Goal: Task Accomplishment & Management: Manage account settings

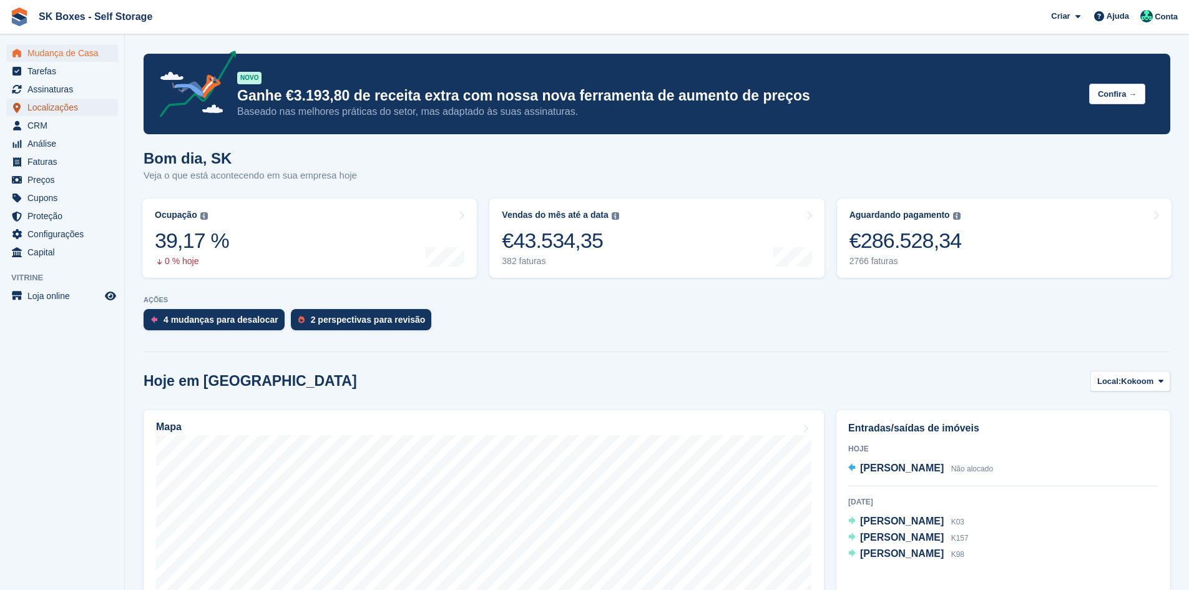
click at [82, 105] on span "Localizações" at bounding box center [64, 107] width 75 height 17
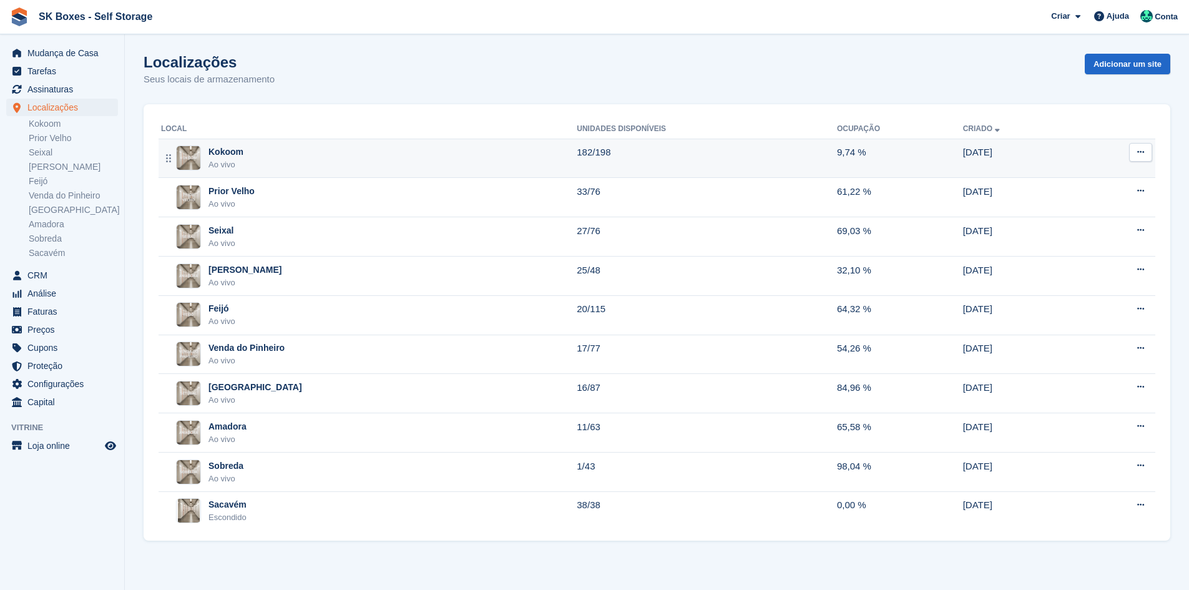
click at [428, 174] on td "Kokoom Ao vivo" at bounding box center [368, 158] width 418 height 39
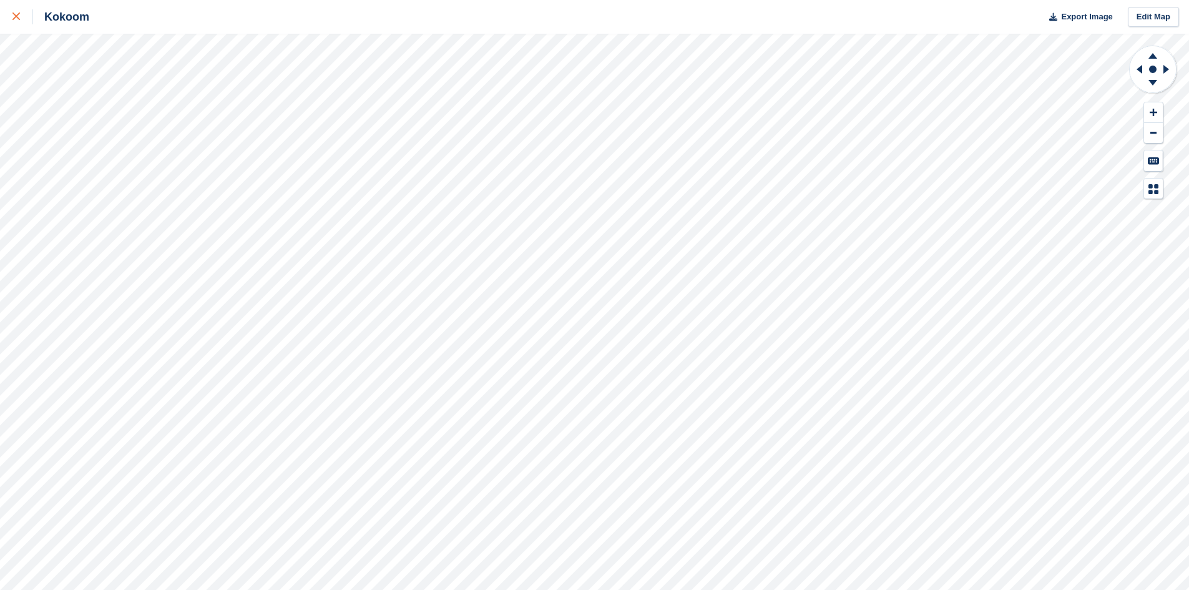
click at [18, 22] on div at bounding box center [22, 16] width 21 height 15
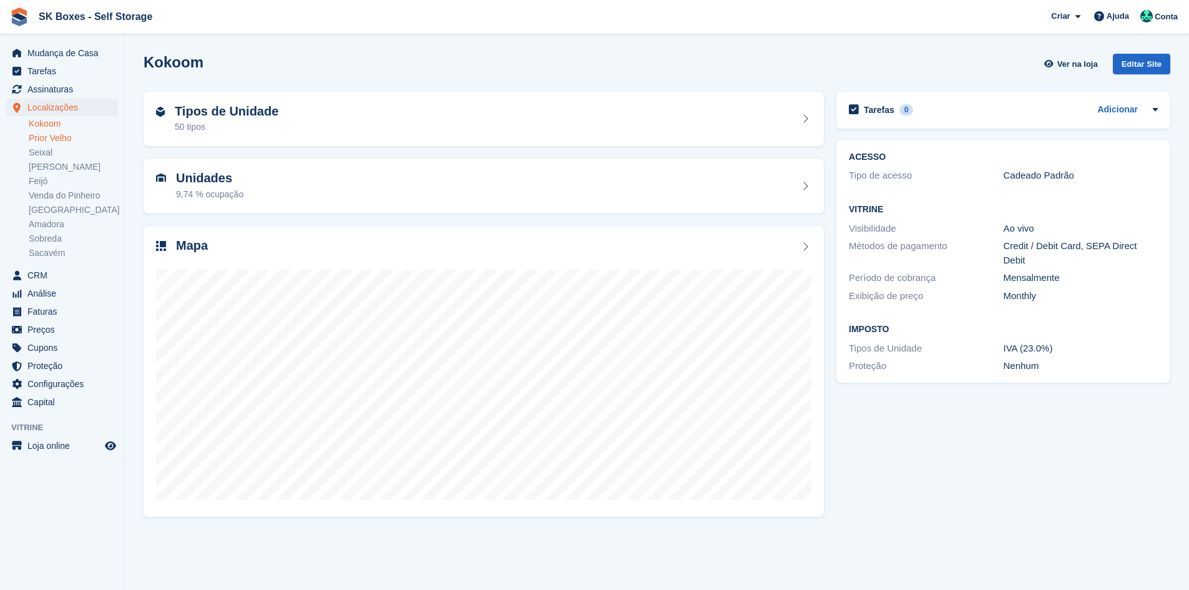
click at [66, 141] on link "Prior Velho" at bounding box center [73, 138] width 89 height 12
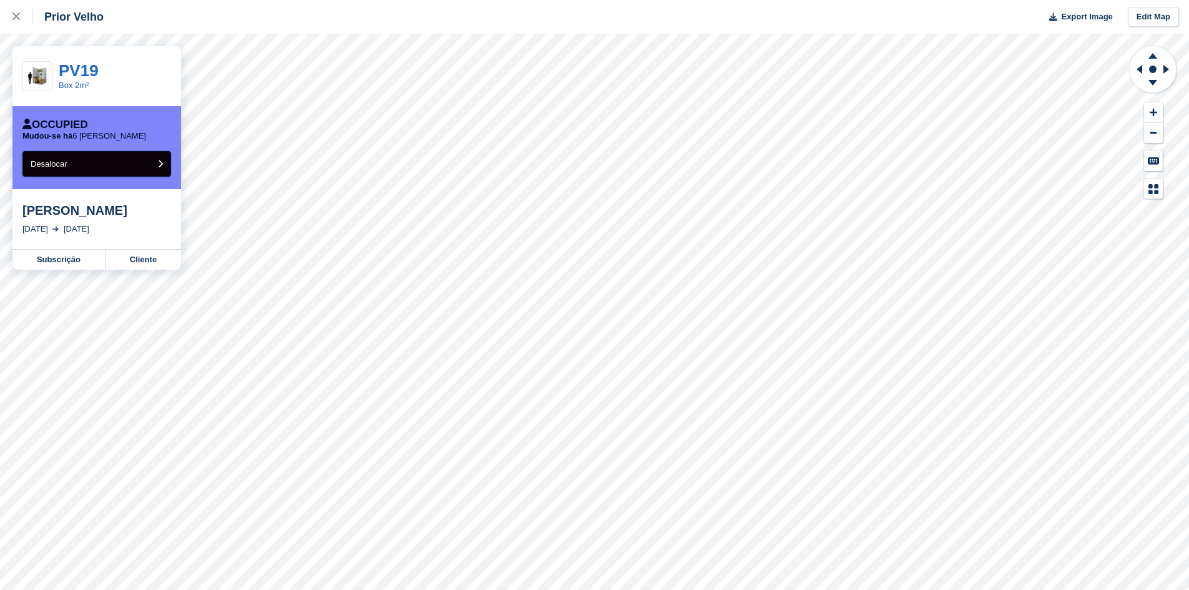
click at [119, 163] on button "Desalocar" at bounding box center [96, 164] width 149 height 26
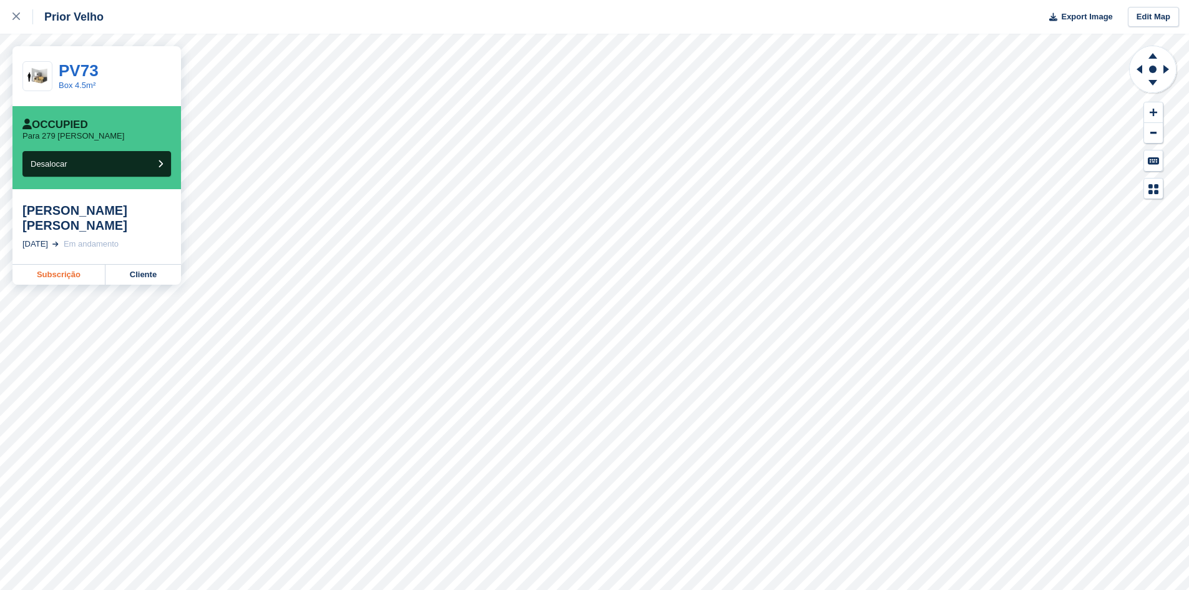
click at [87, 274] on link "Subscrição" at bounding box center [58, 275] width 93 height 20
click at [18, 10] on div at bounding box center [22, 16] width 21 height 15
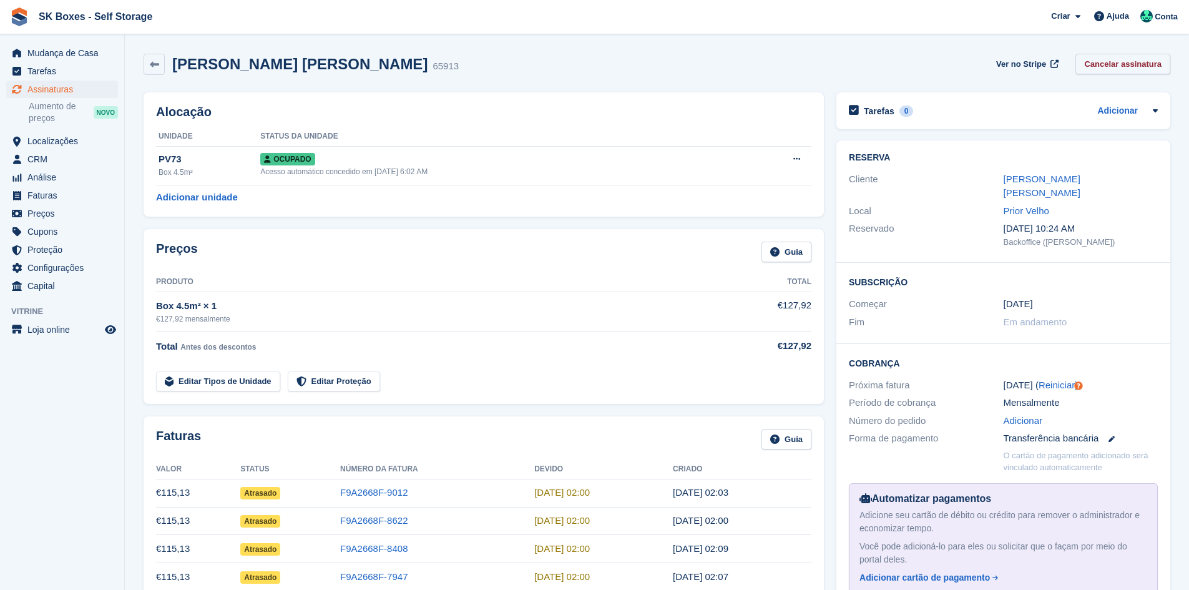
click at [1116, 66] on link "Cancelar assinatura" at bounding box center [1123, 64] width 95 height 21
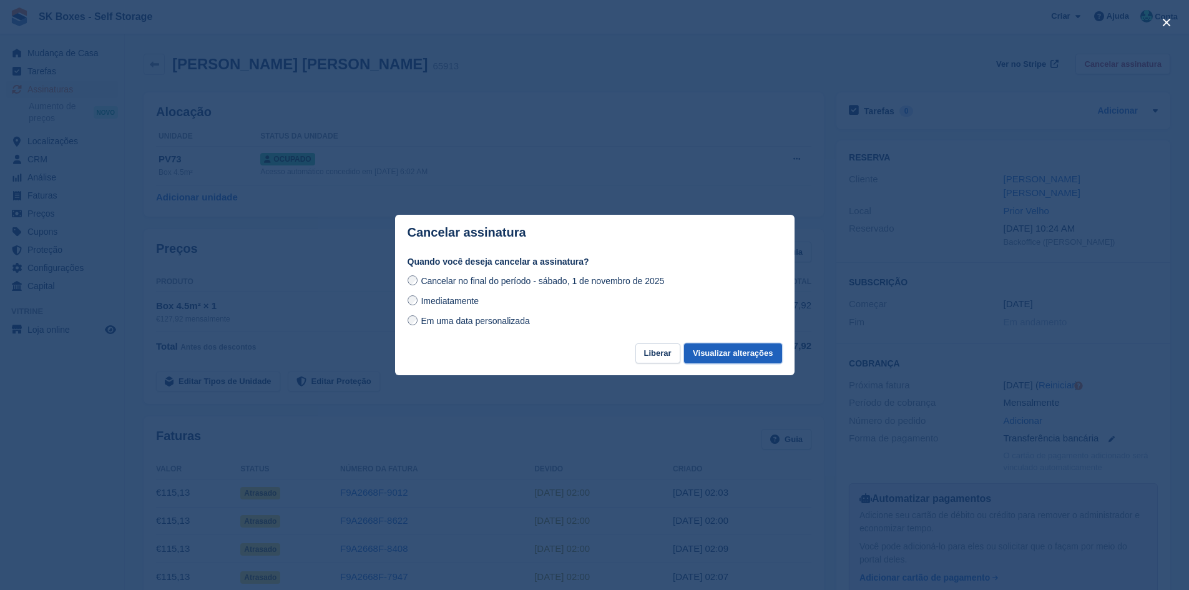
click at [735, 360] on button "Visualizar alterações" at bounding box center [732, 353] width 97 height 21
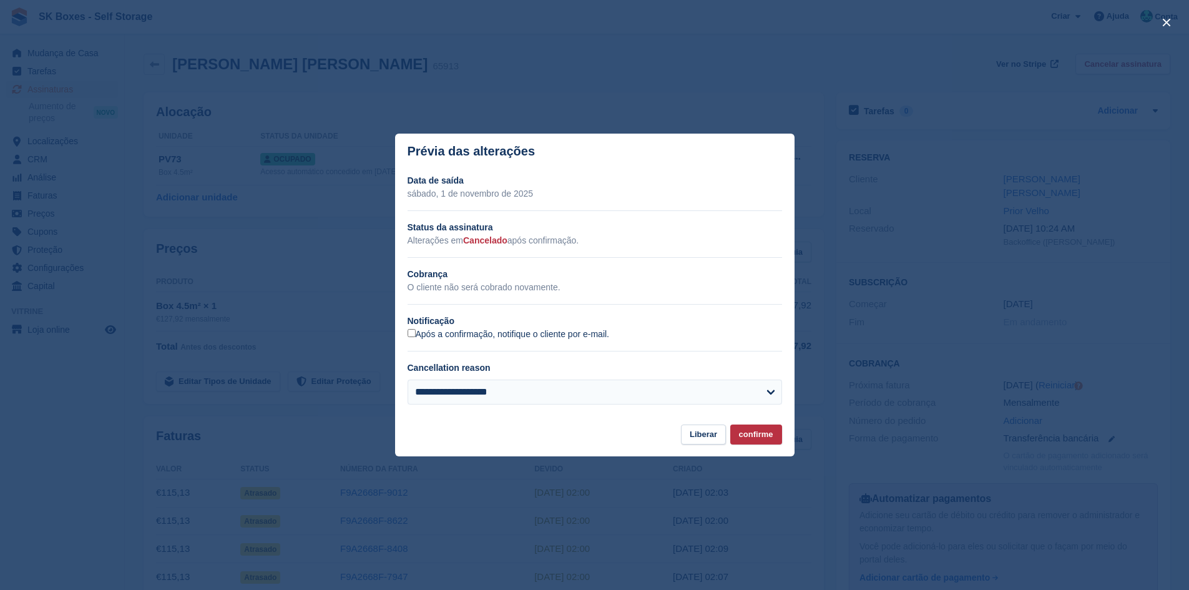
click at [418, 332] on label "Após a confirmação, notifique o cliente por e-mail." at bounding box center [509, 334] width 202 height 11
click at [749, 443] on button "confirme" at bounding box center [756, 435] width 52 height 21
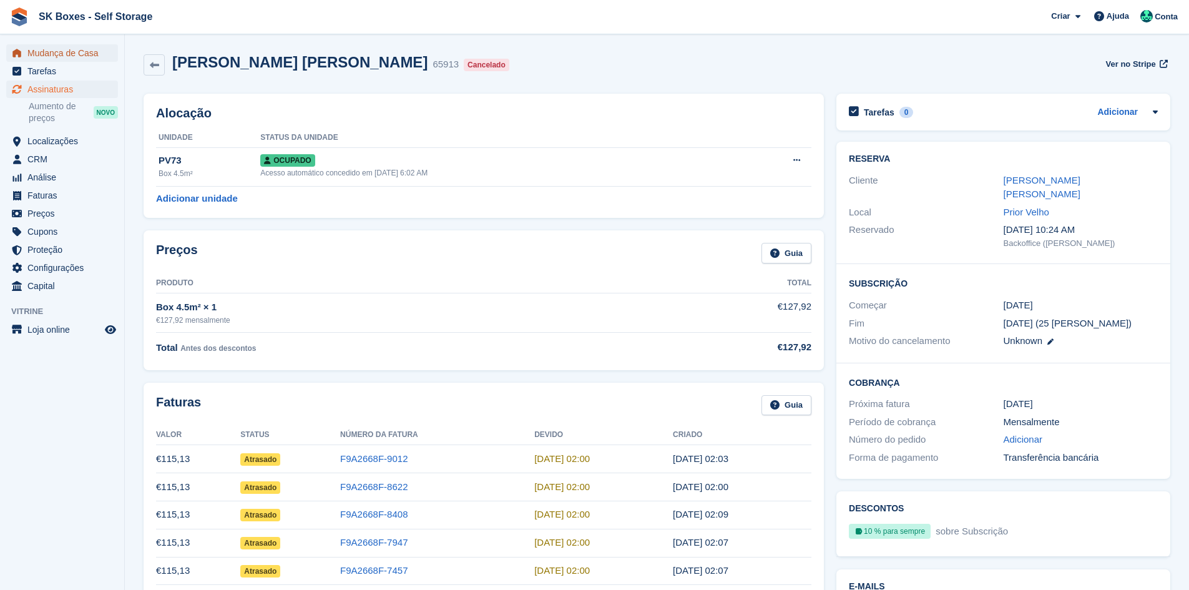
click at [71, 58] on span "Mudança de Casa" at bounding box center [64, 52] width 75 height 17
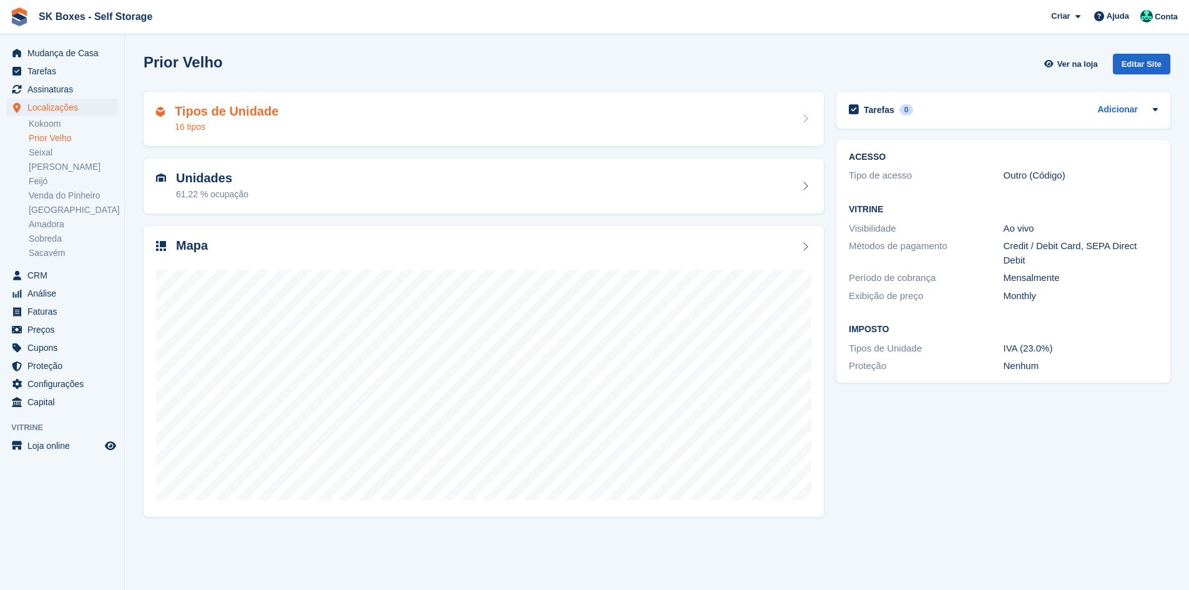
click at [280, 120] on div "Tipos de Unidade 16 tipos" at bounding box center [484, 119] width 656 height 30
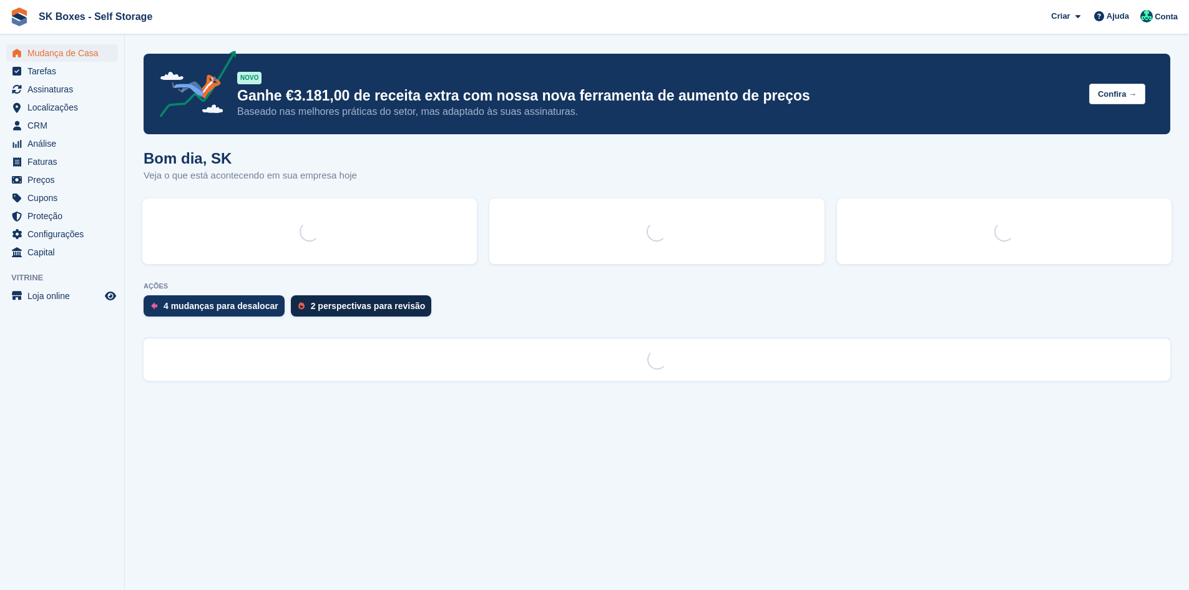
click at [310, 303] on div "AÇÕES 4 mudanças para desalocar 2 perspectivas para revisão" at bounding box center [657, 302] width 1027 height 41
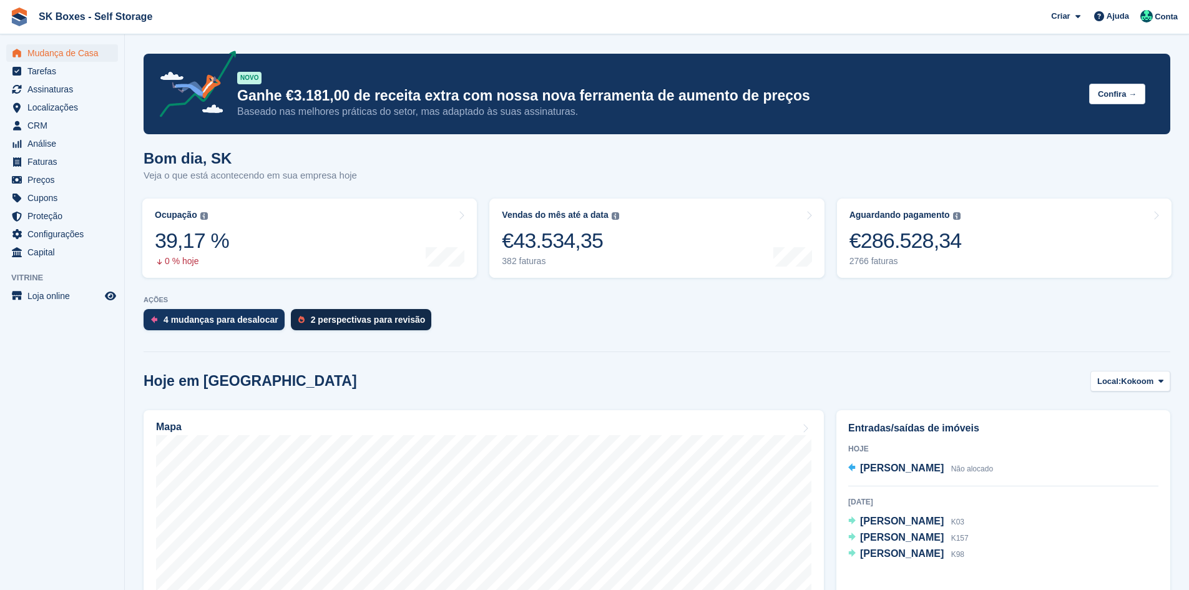
click at [338, 324] on div "2 perspectivas para revisão" at bounding box center [368, 320] width 115 height 10
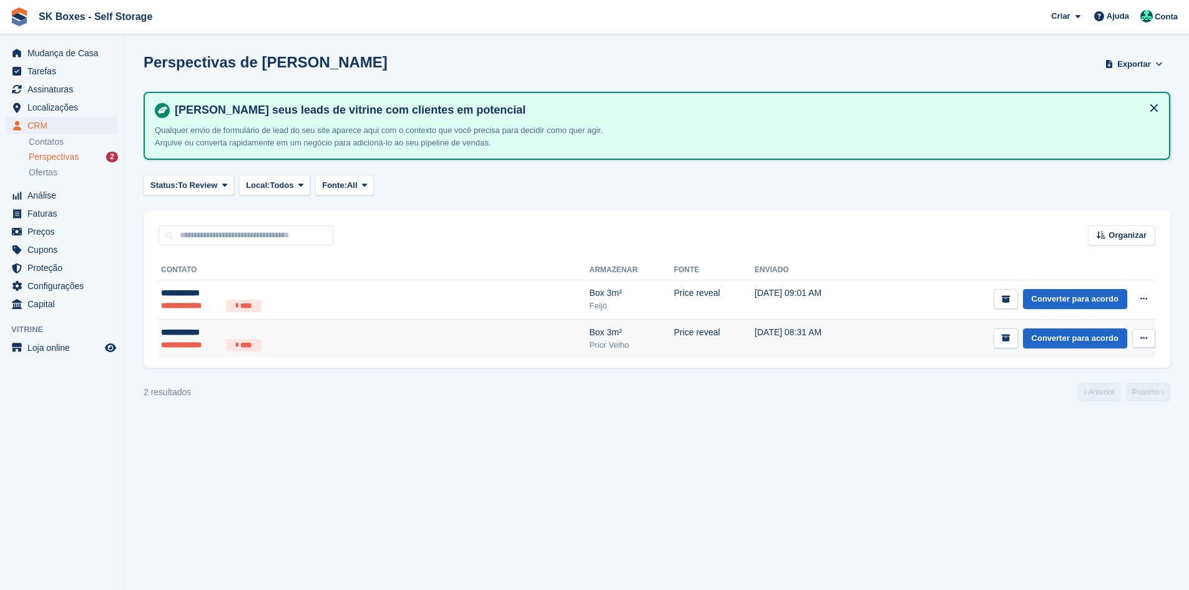
click at [321, 340] on ul "**********" at bounding box center [282, 345] width 243 height 12
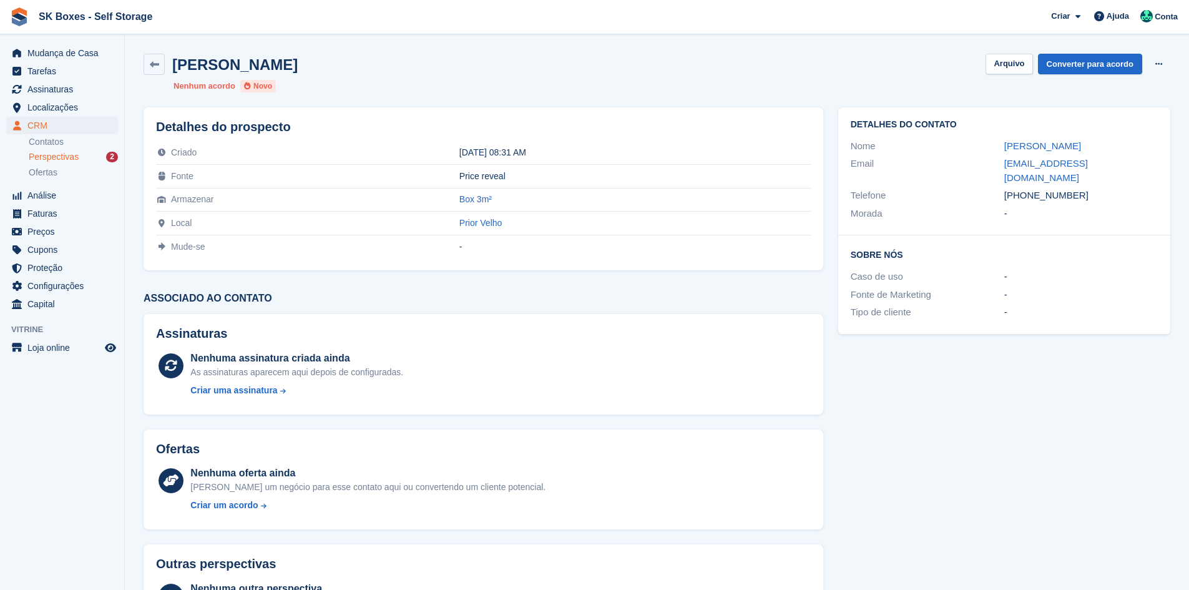
drag, startPoint x: 980, startPoint y: 169, endPoint x: 1153, endPoint y: 162, distance: 173.1
click at [1153, 162] on div "Email ana.patricia.filhos@icloud.com" at bounding box center [1004, 171] width 307 height 32
copy div "ana.patricia.filhos@icloud.com"
drag, startPoint x: 1088, startPoint y: 185, endPoint x: 1026, endPoint y: 188, distance: 61.3
click at [1026, 189] on div "+351927569169" at bounding box center [1082, 196] width 154 height 14
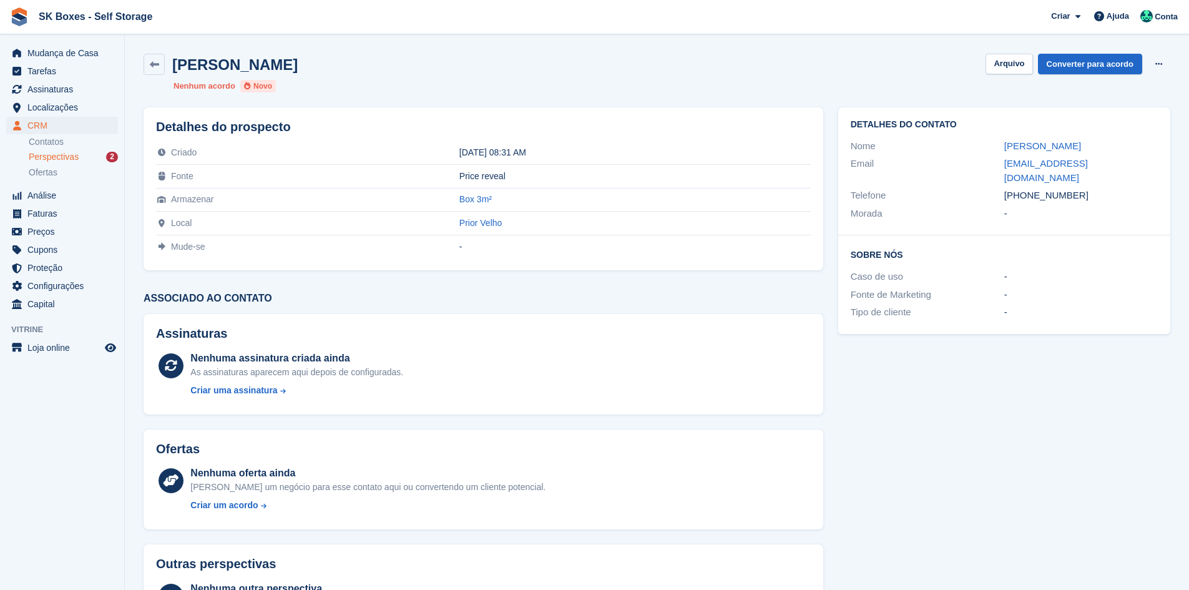
copy div "927569169"
drag, startPoint x: 1003, startPoint y: 149, endPoint x: 1063, endPoint y: 140, distance: 60.5
click at [1063, 140] on div "Nome Ana Patricia" at bounding box center [1004, 146] width 307 height 18
copy div "Ana Patricia"
drag, startPoint x: 1004, startPoint y: 66, endPoint x: 744, endPoint y: 44, distance: 260.6
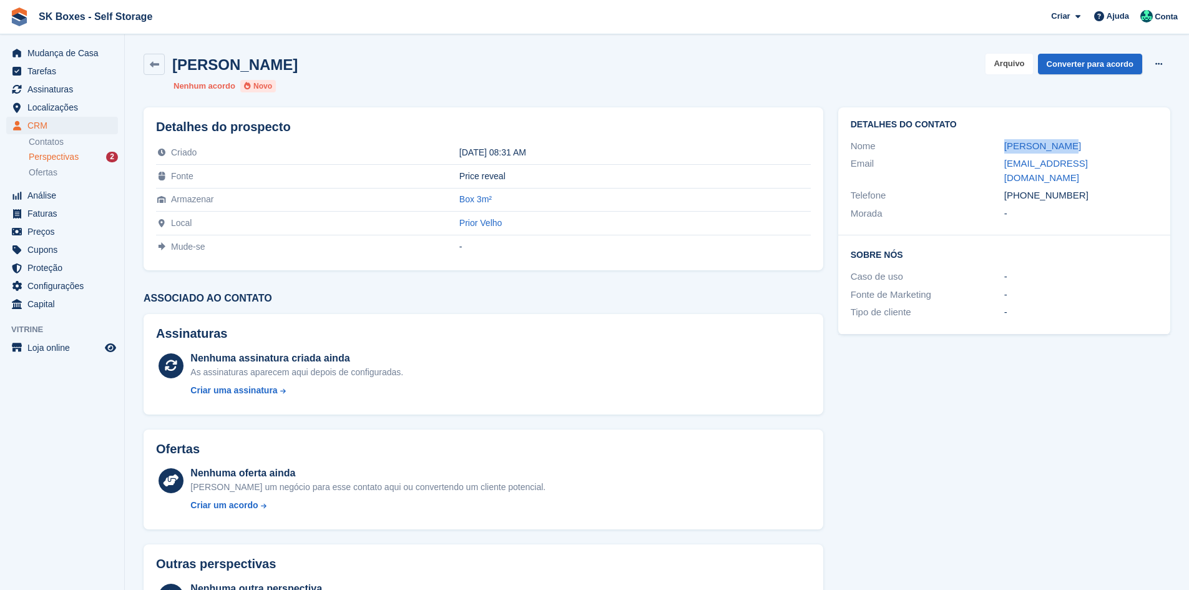
click at [1004, 66] on button "Arquivo" at bounding box center [1009, 64] width 47 height 21
click at [49, 112] on span "Localizações" at bounding box center [64, 107] width 75 height 17
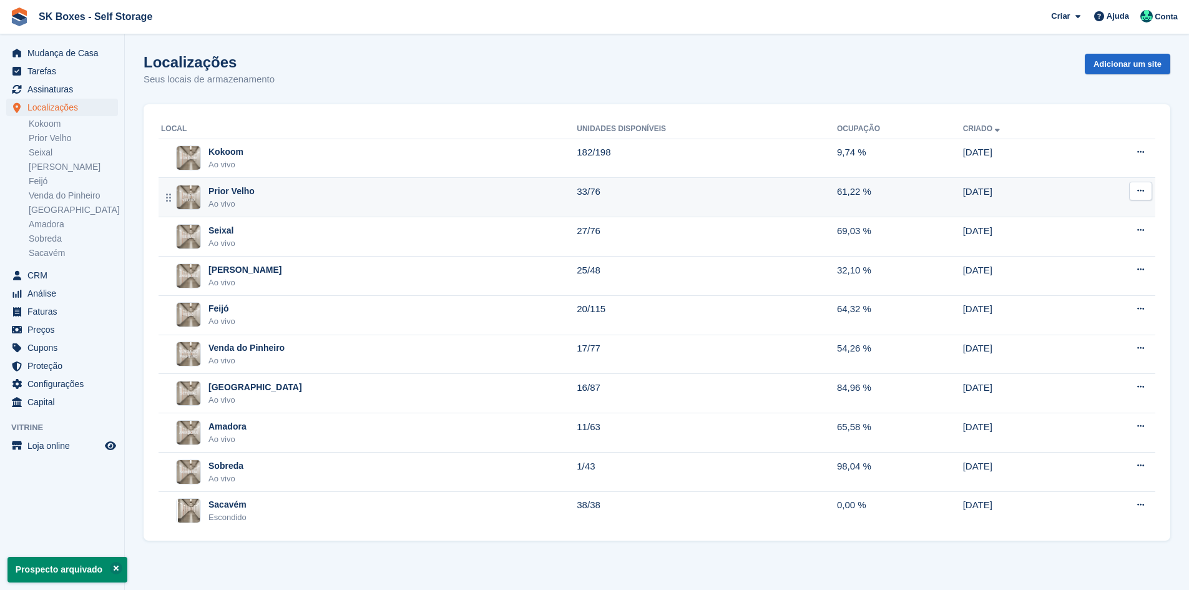
click at [258, 192] on div "Prior Velho Ao vivo" at bounding box center [369, 198] width 416 height 26
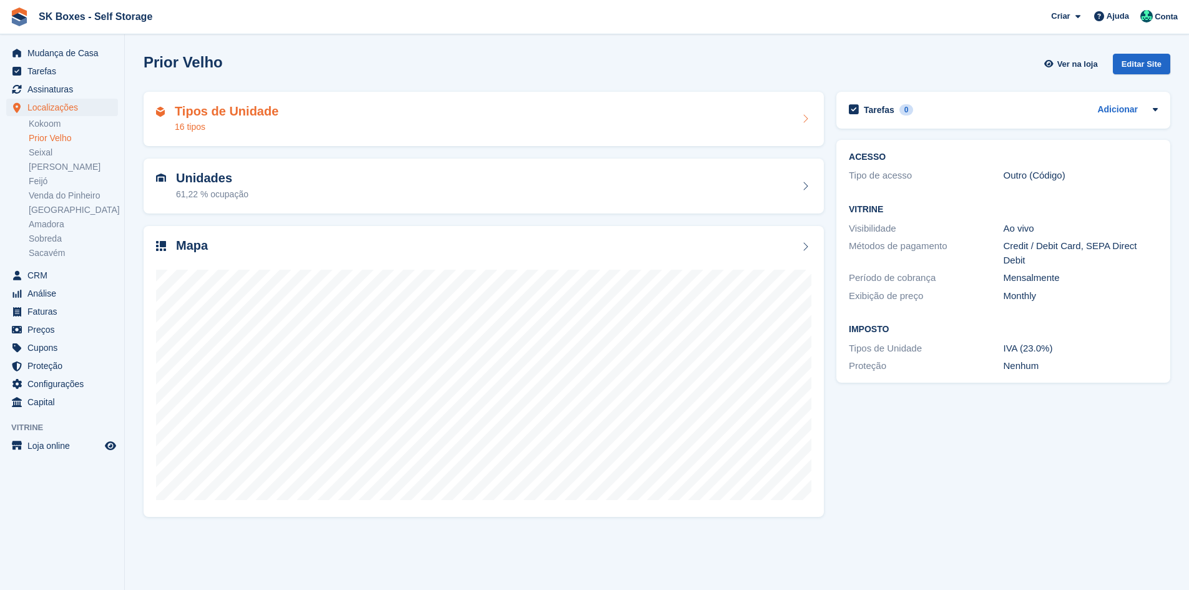
click at [282, 134] on div "Tipos de Unidade 16 tipos" at bounding box center [484, 119] width 681 height 55
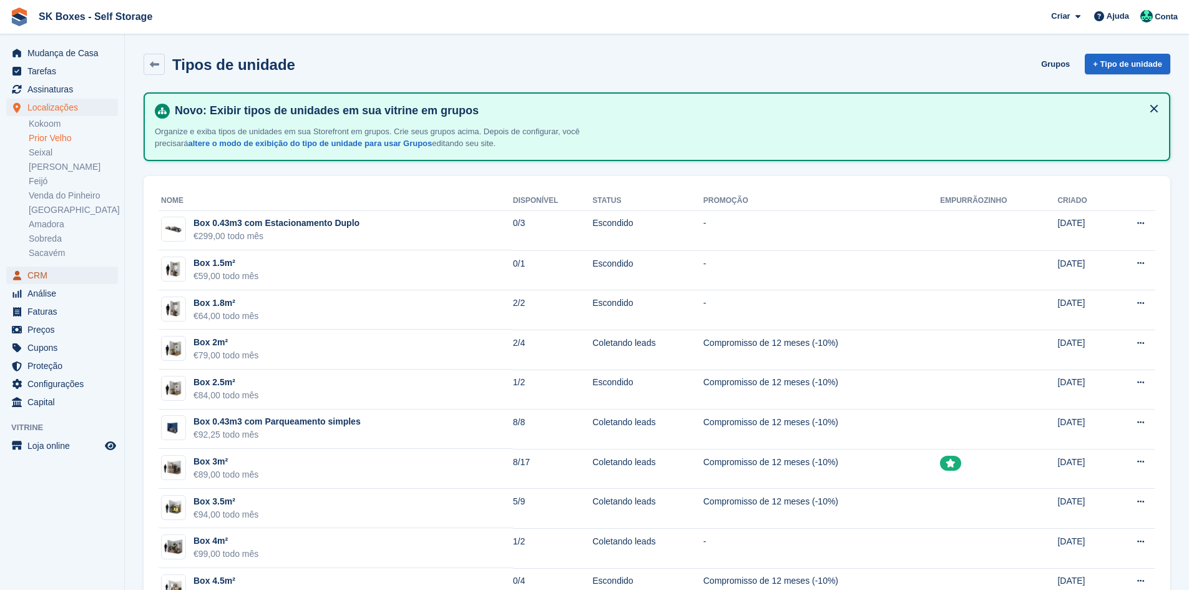
click at [52, 280] on span "CRM" at bounding box center [64, 275] width 75 height 17
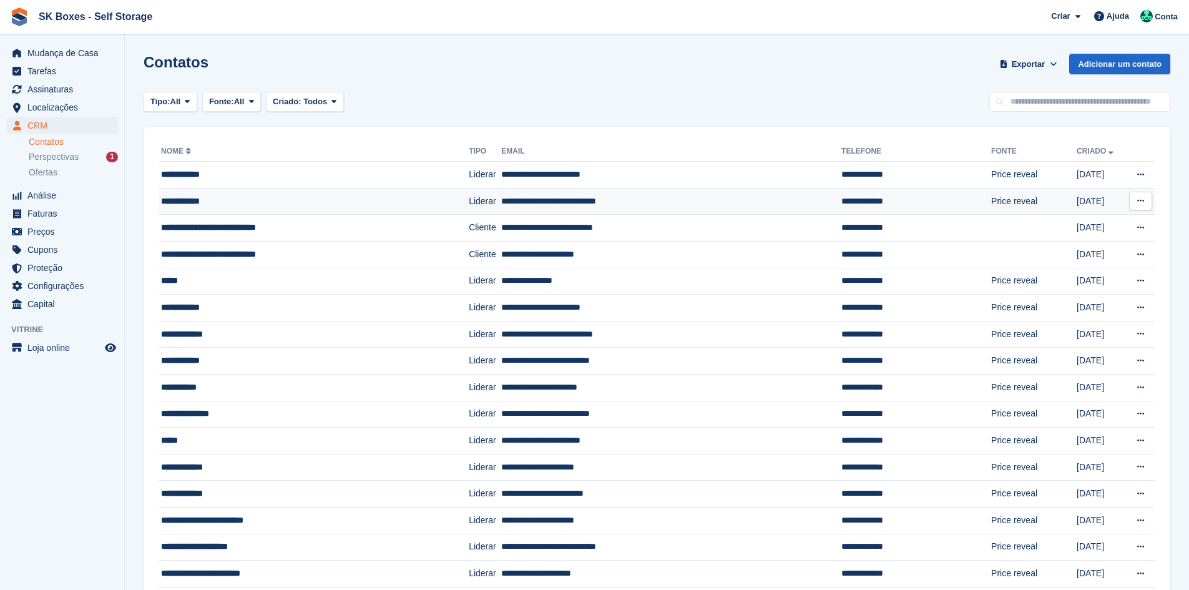
click at [229, 197] on div "**********" at bounding box center [289, 201] width 257 height 13
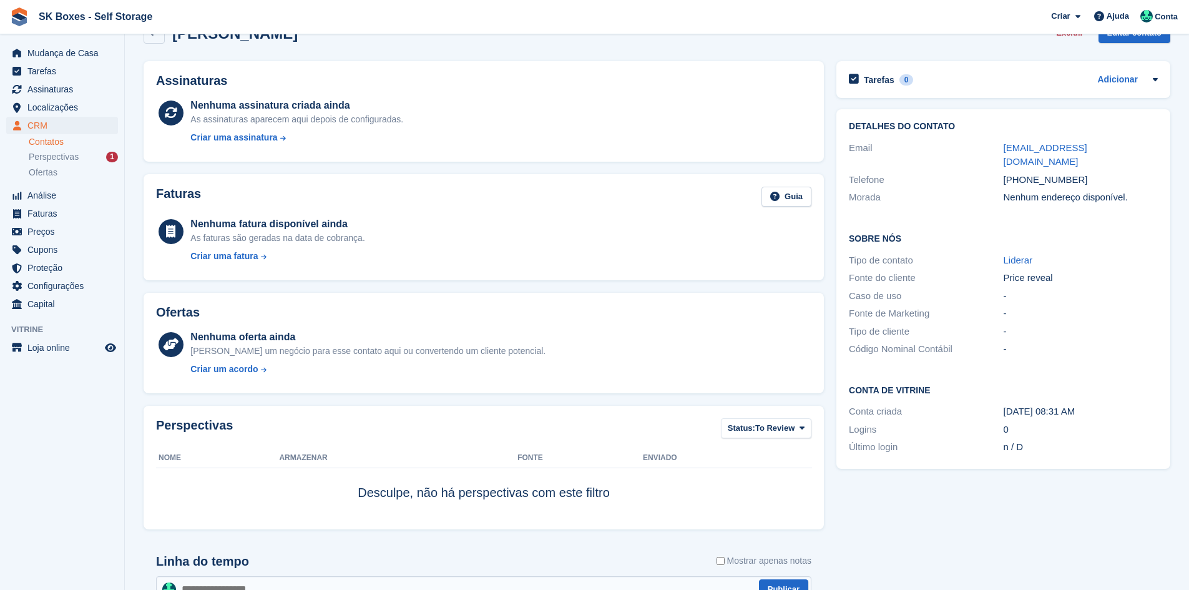
scroll to position [62, 0]
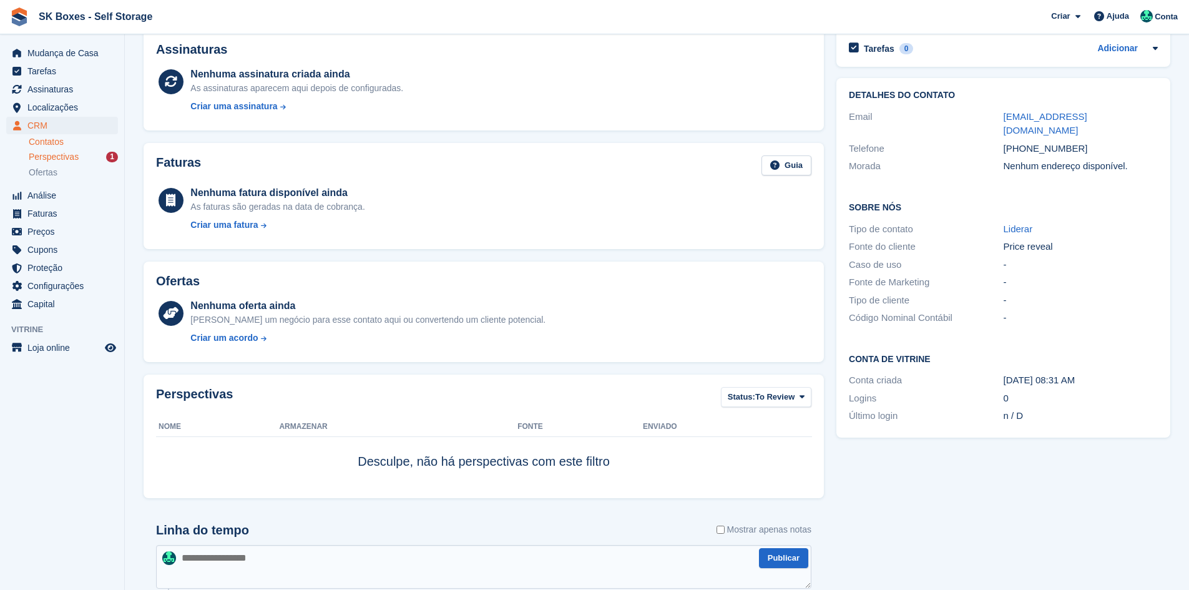
click at [101, 158] on div "Perspectivas 1" at bounding box center [73, 157] width 89 height 12
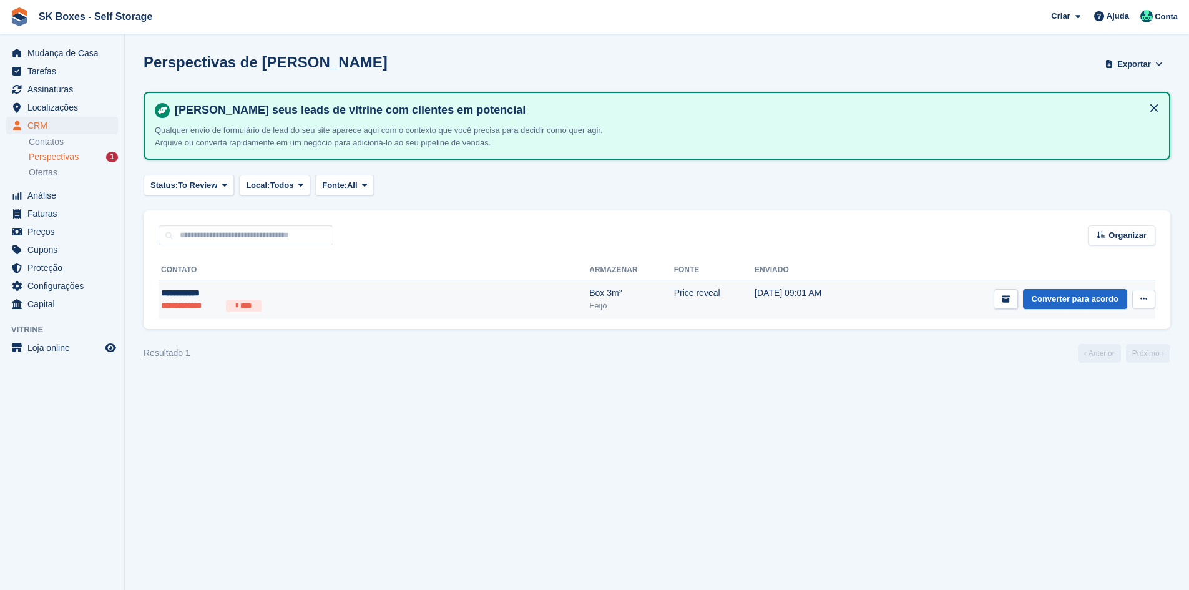
click at [589, 293] on div "Box 3m²" at bounding box center [631, 293] width 84 height 13
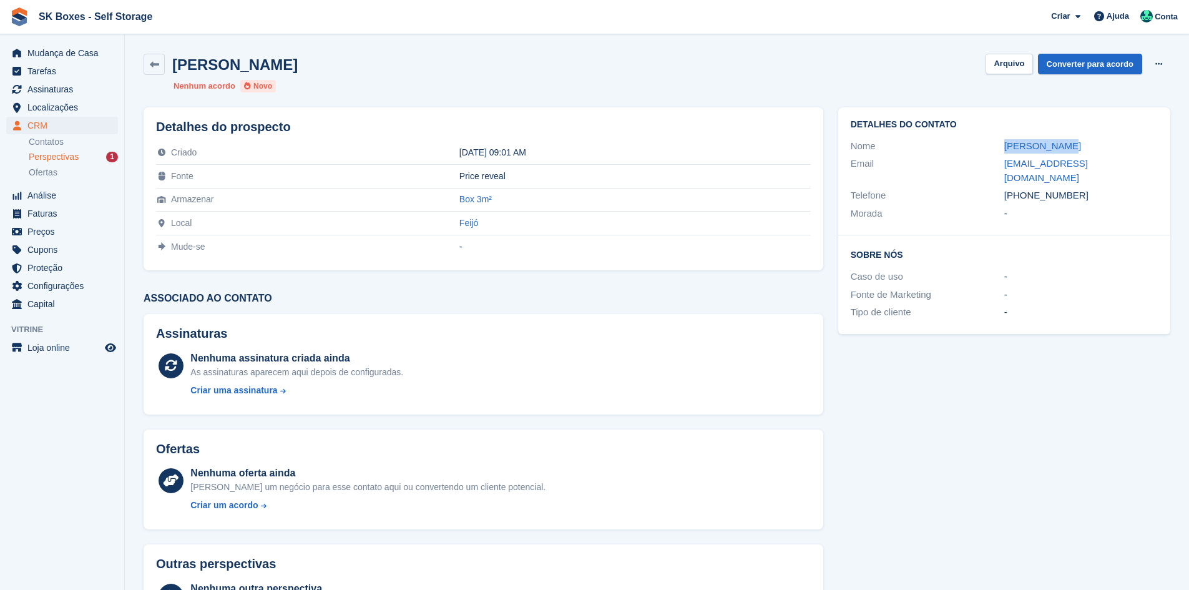
drag, startPoint x: 1065, startPoint y: 144, endPoint x: 999, endPoint y: 149, distance: 66.4
click at [999, 149] on div "Nome [PERSON_NAME]" at bounding box center [1004, 146] width 307 height 18
copy div "[PERSON_NAME]"
drag, startPoint x: 1030, startPoint y: 163, endPoint x: 1131, endPoint y: 168, distance: 101.3
click at [1131, 168] on div "Email [EMAIL_ADDRESS][DOMAIN_NAME]" at bounding box center [1004, 171] width 307 height 32
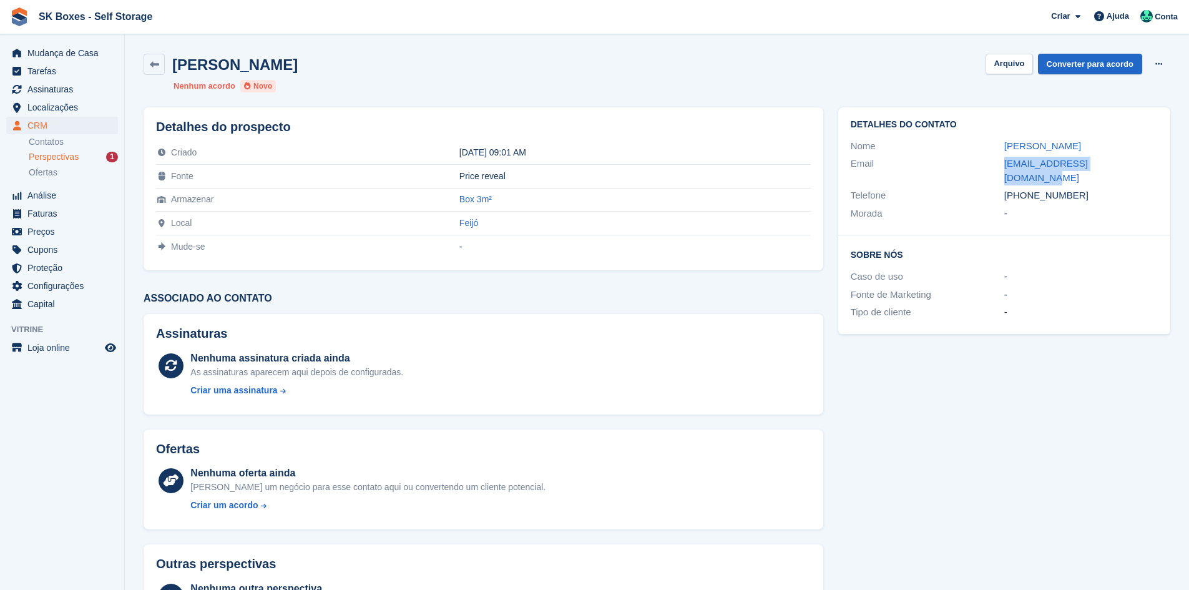
copy div "[EMAIL_ADDRESS][DOMAIN_NAME]"
drag, startPoint x: 1078, startPoint y: 181, endPoint x: 1024, endPoint y: 182, distance: 54.3
click at [1024, 189] on div "+351938861493" at bounding box center [1082, 196] width 154 height 14
copy div "938861493"
click at [999, 61] on button "Arquivo" at bounding box center [1009, 64] width 47 height 21
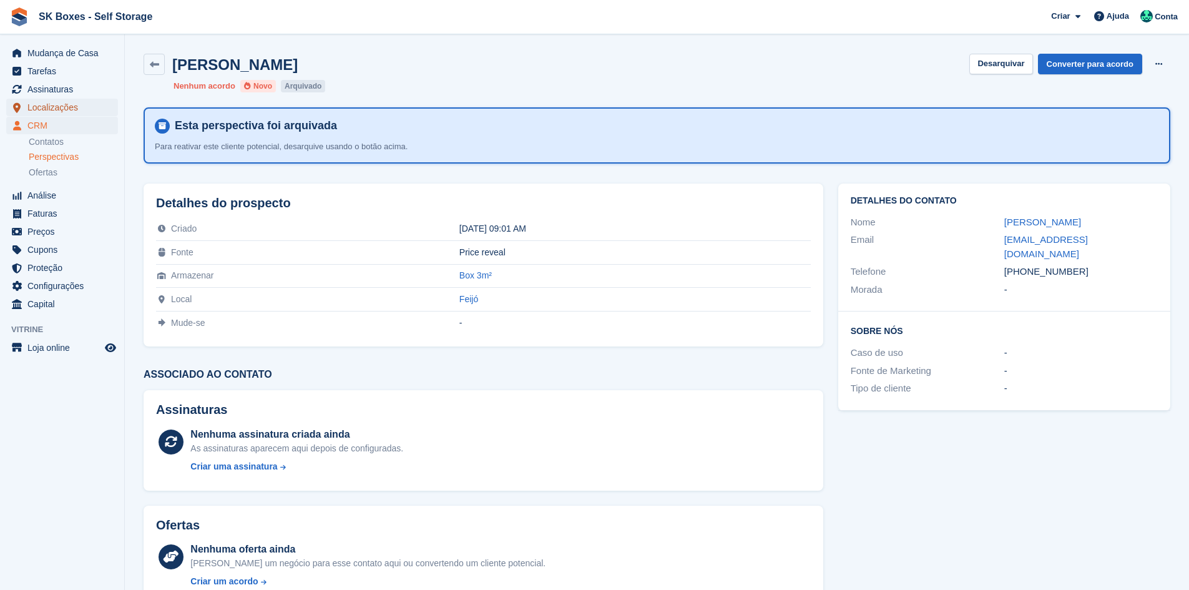
click at [70, 102] on span "Localizações" at bounding box center [64, 107] width 75 height 17
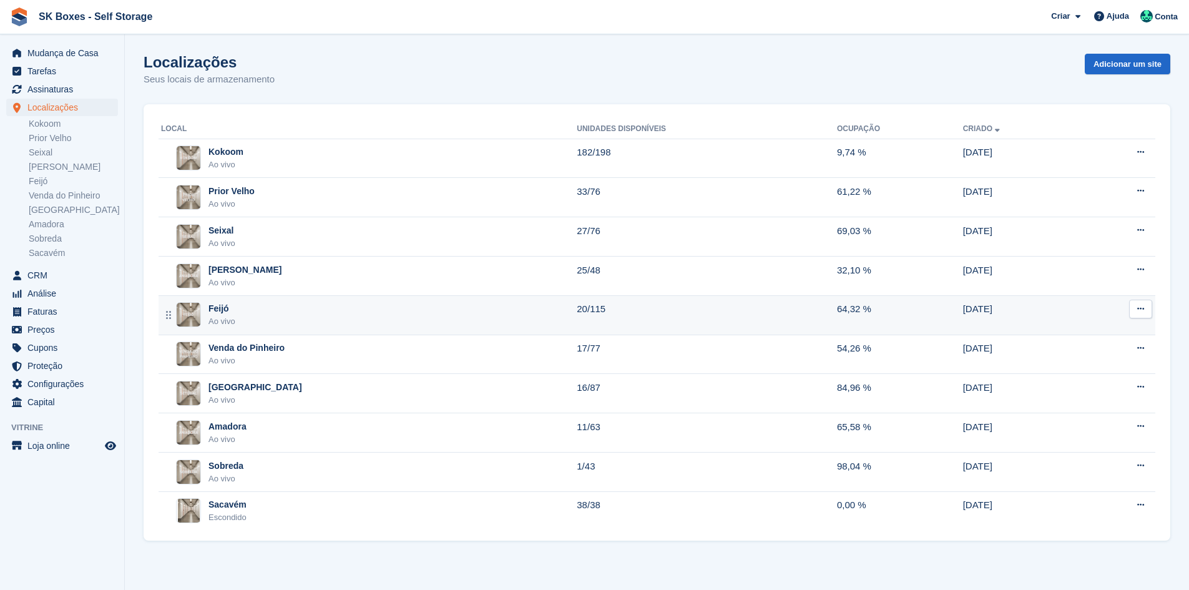
click at [316, 320] on div "Feijó Ao vivo" at bounding box center [369, 315] width 416 height 26
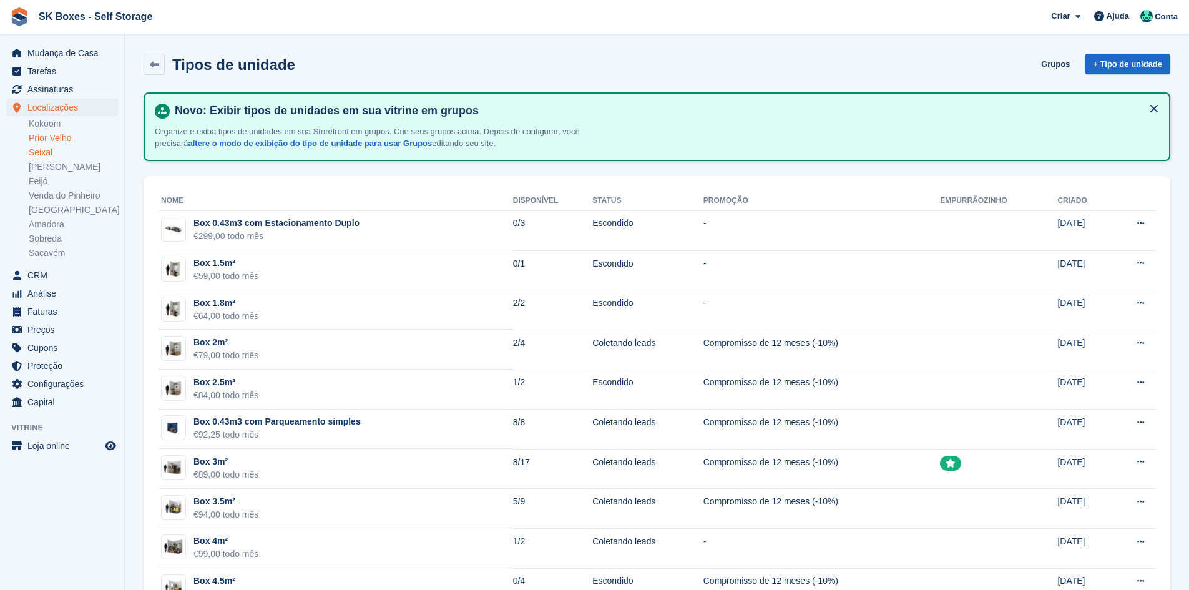
click at [46, 149] on link "Seixal" at bounding box center [73, 153] width 89 height 12
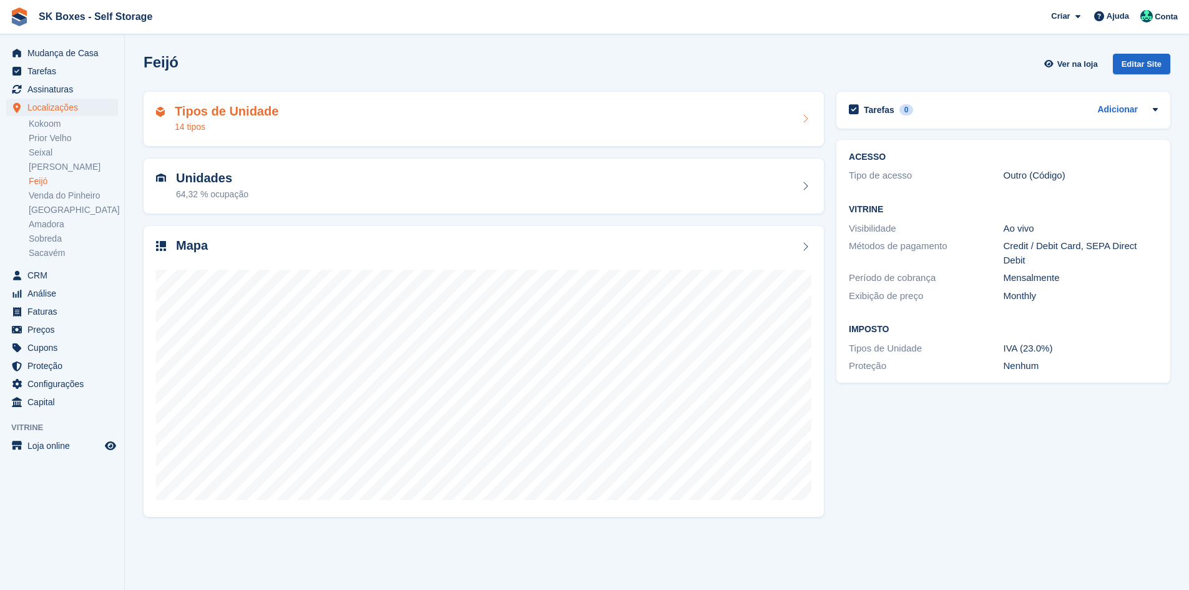
click at [325, 122] on div "Tipos de Unidade 14 tipos" at bounding box center [484, 119] width 656 height 30
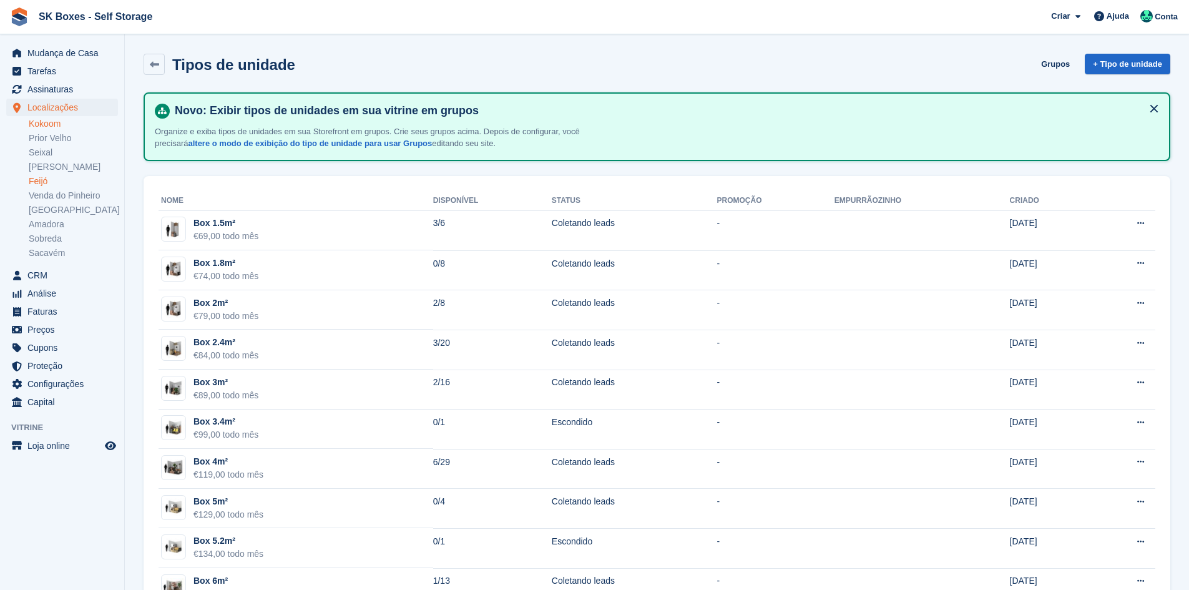
click at [63, 122] on link "Kokoom" at bounding box center [73, 124] width 89 height 12
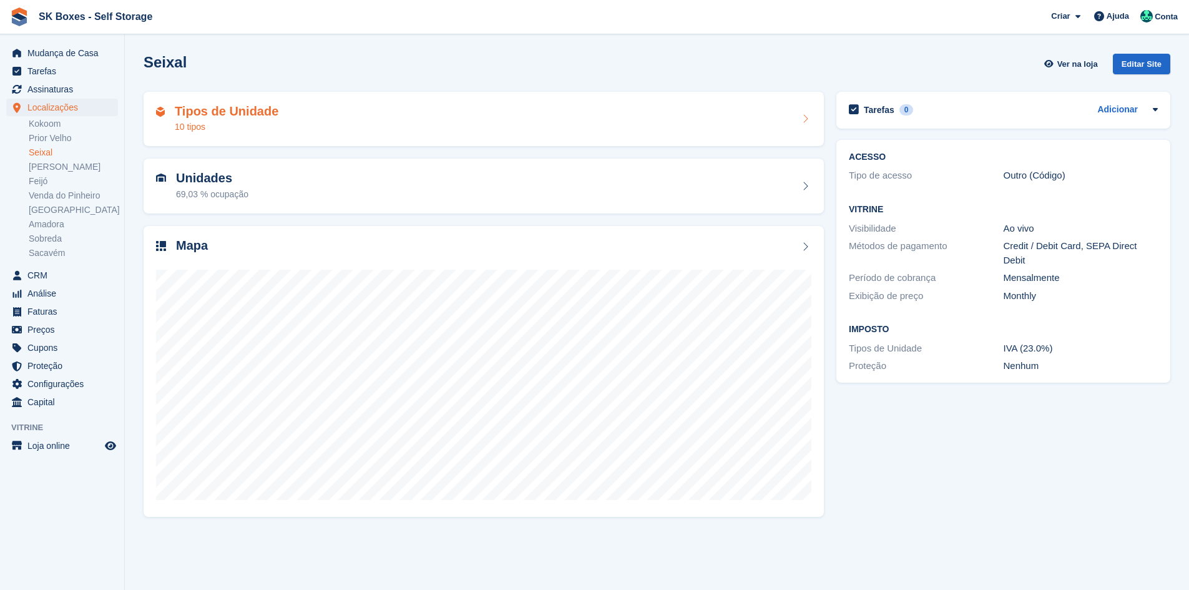
click at [486, 127] on div "Tipos de Unidade 10 tipos" at bounding box center [484, 119] width 656 height 30
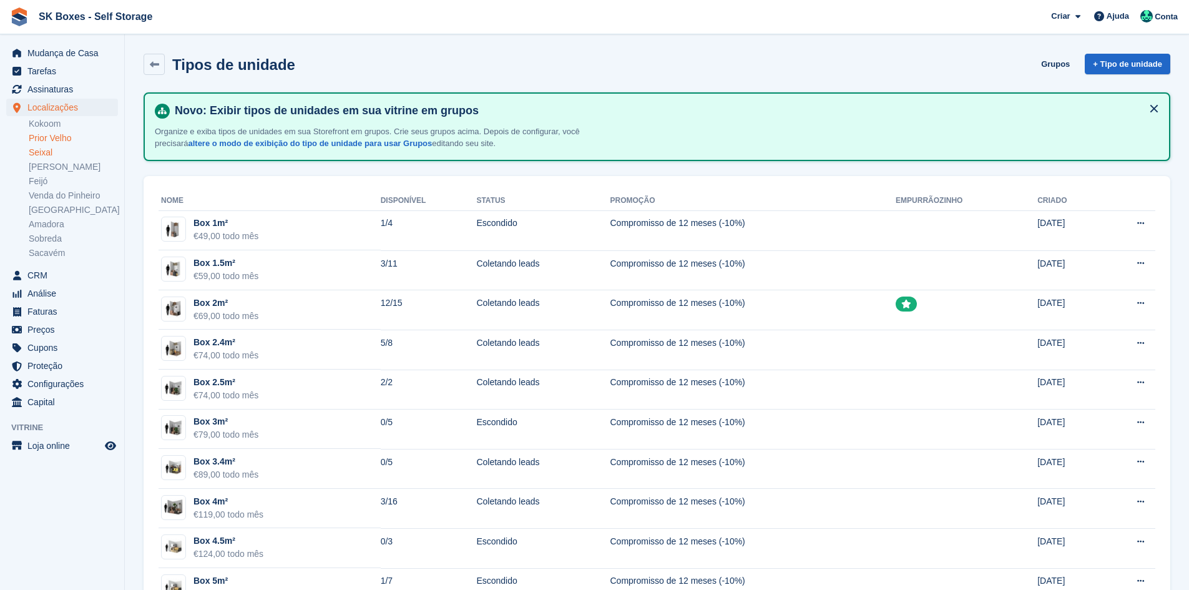
click at [50, 141] on link "Prior Velho" at bounding box center [73, 138] width 89 height 12
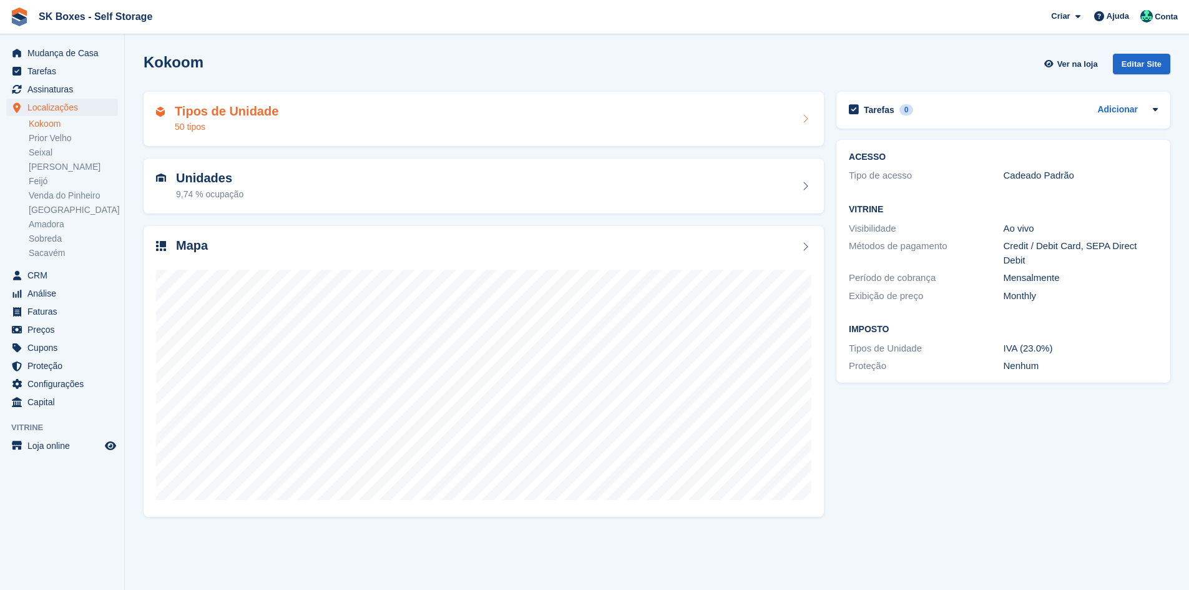
click at [272, 108] on h2 "Tipos de Unidade" at bounding box center [227, 111] width 104 height 14
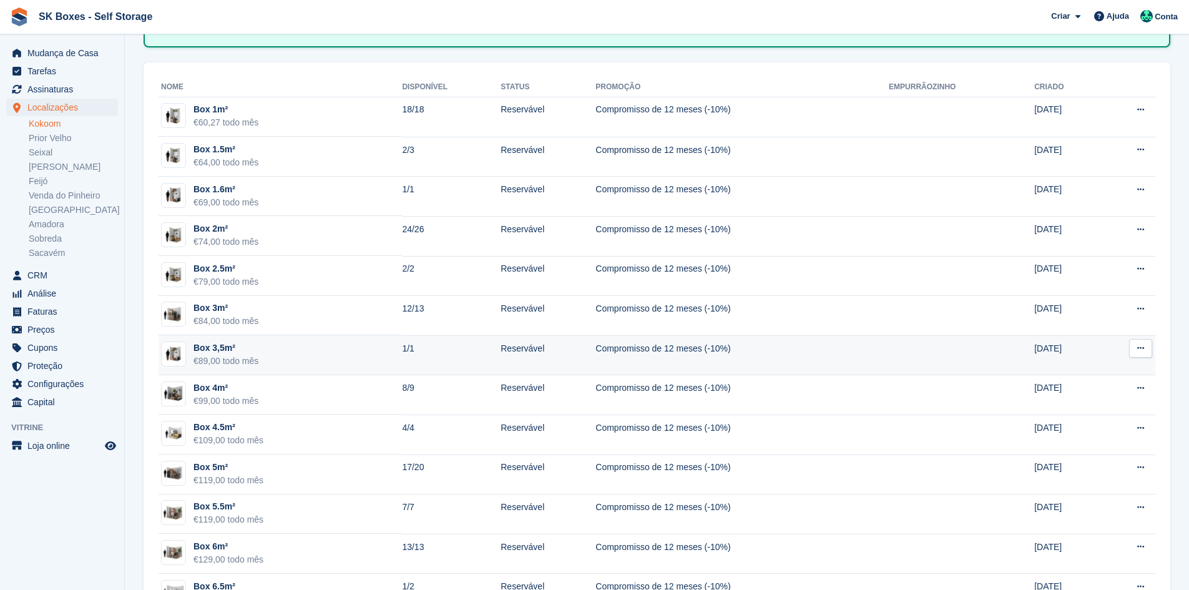
scroll to position [125, 0]
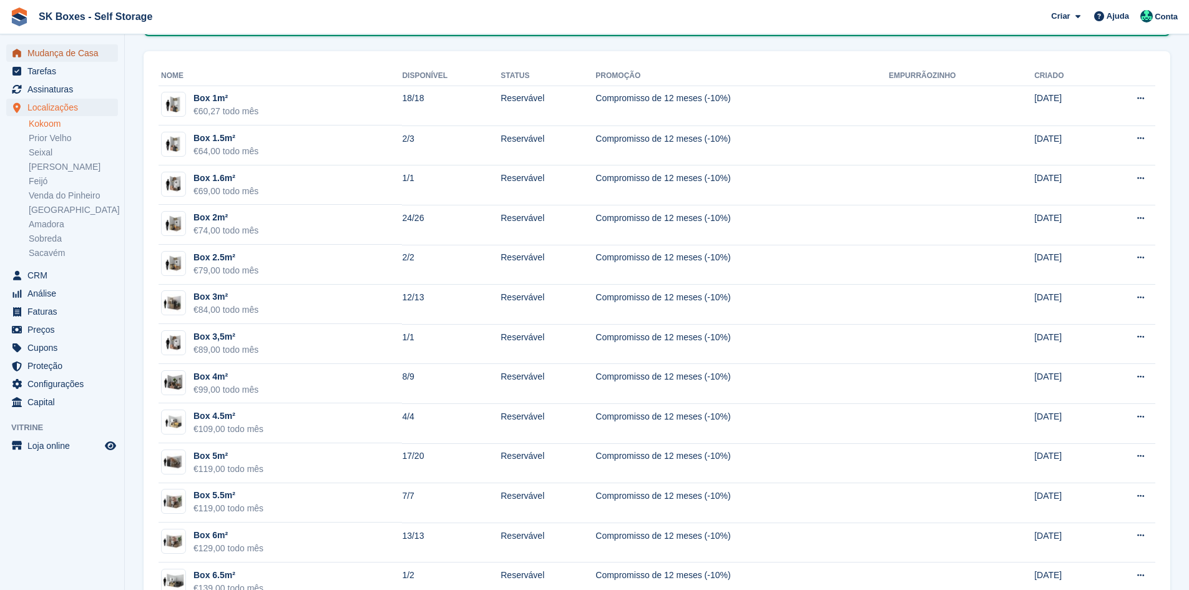
click at [101, 52] on span "Mudança de Casa" at bounding box center [64, 52] width 75 height 17
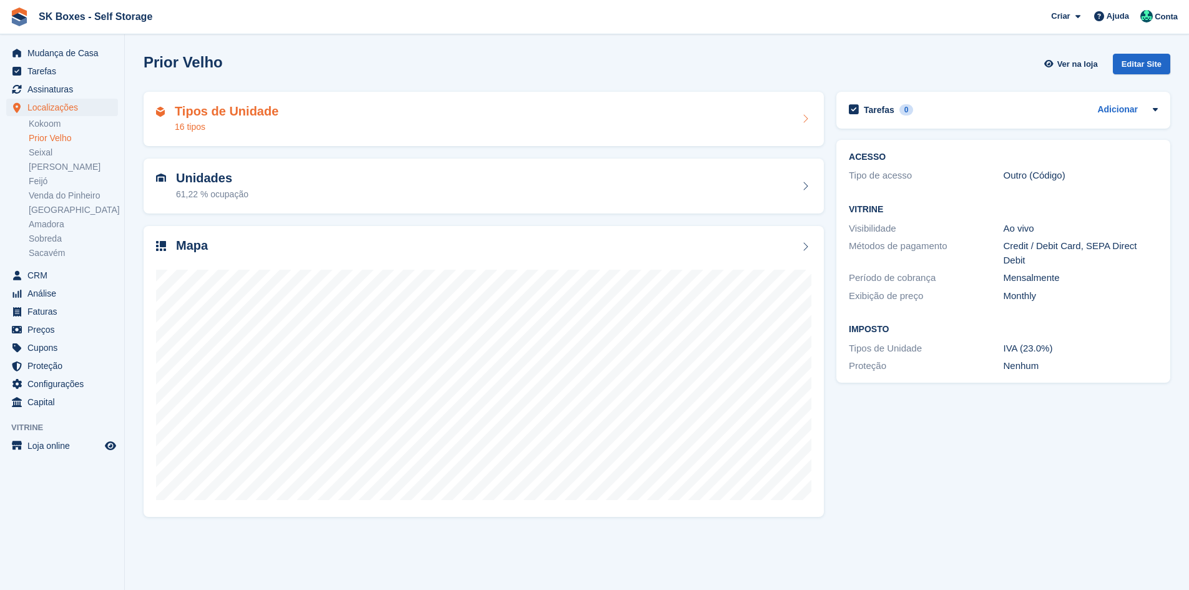
click at [310, 124] on div "Tipos de Unidade 16 tipos" at bounding box center [484, 119] width 656 height 30
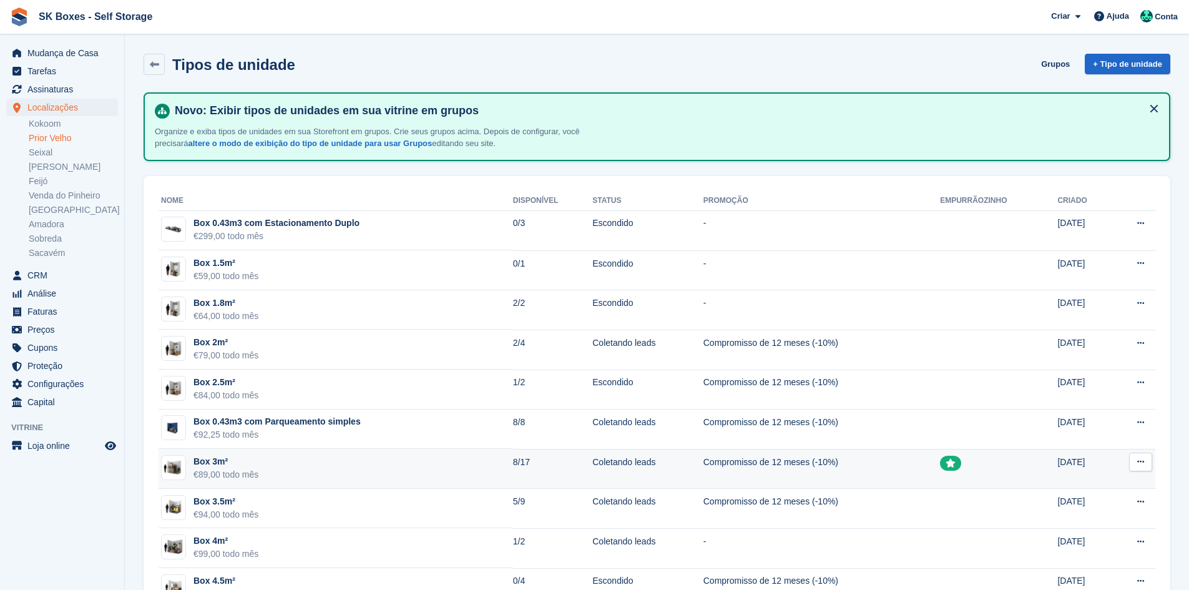
click at [286, 465] on td "Box 3m² €89,00 todo mês" at bounding box center [336, 469] width 355 height 40
